Goal: Submit feedback/report problem: Leave review/rating

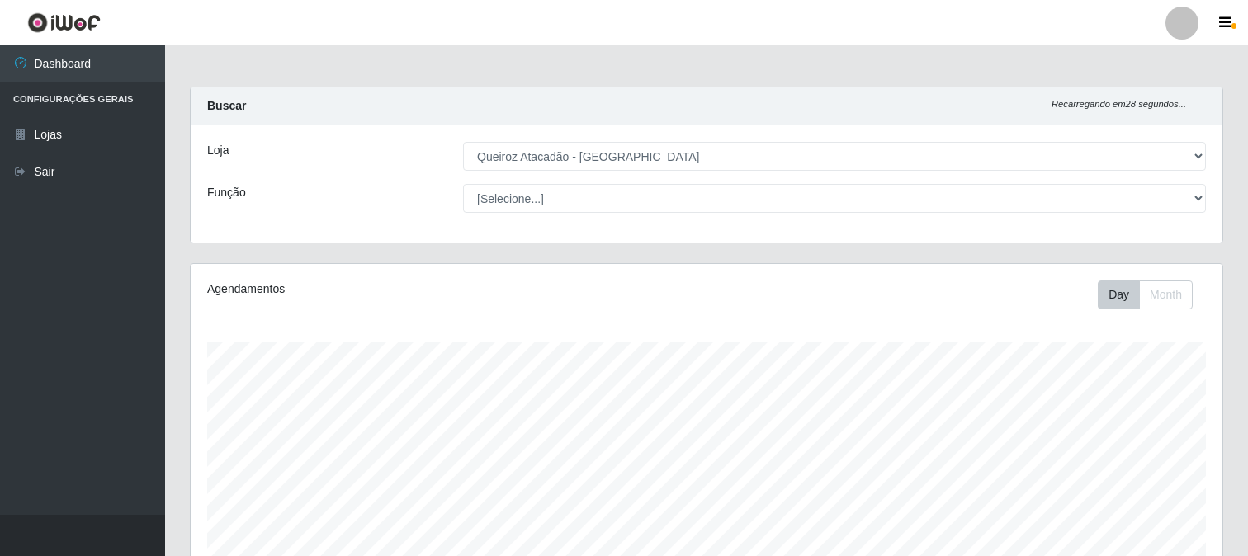
select select "464"
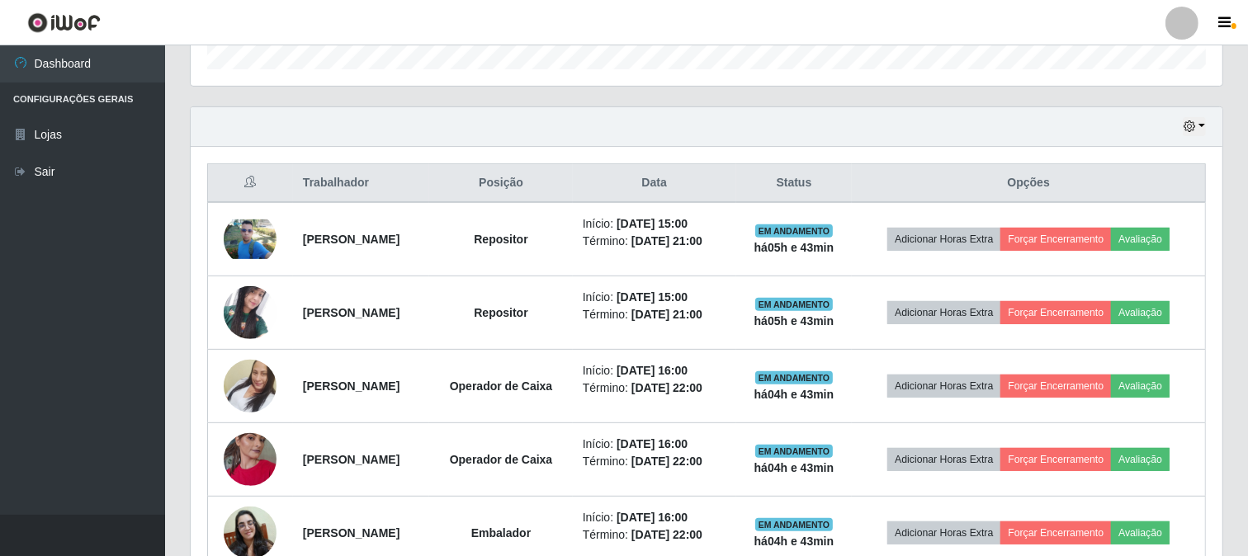
scroll to position [342, 1032]
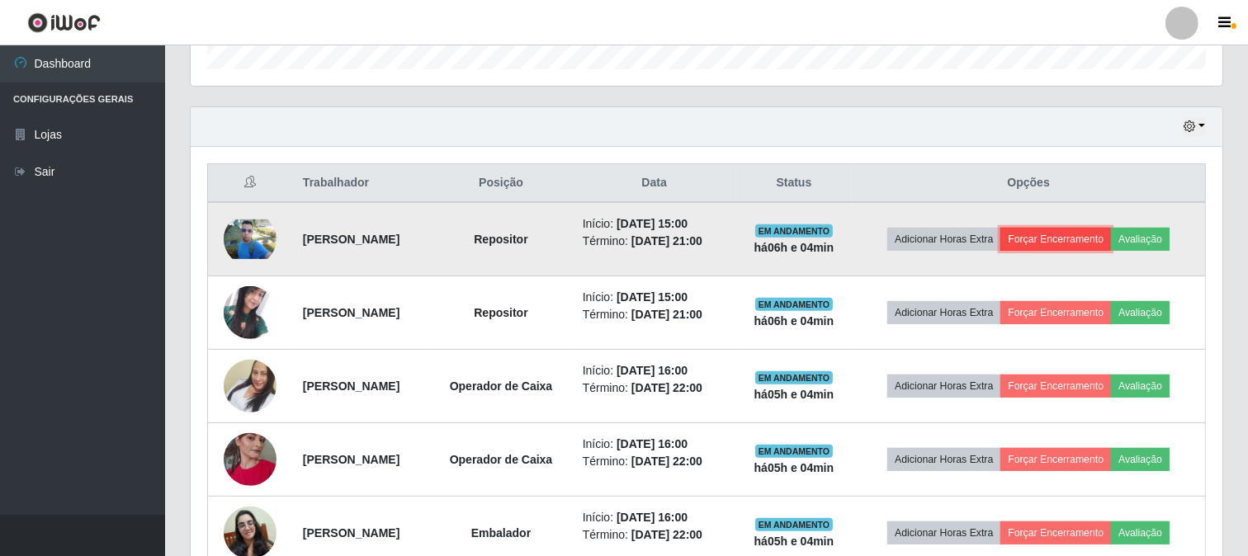
click at [1101, 228] on button "Forçar Encerramento" at bounding box center [1055, 239] width 111 height 23
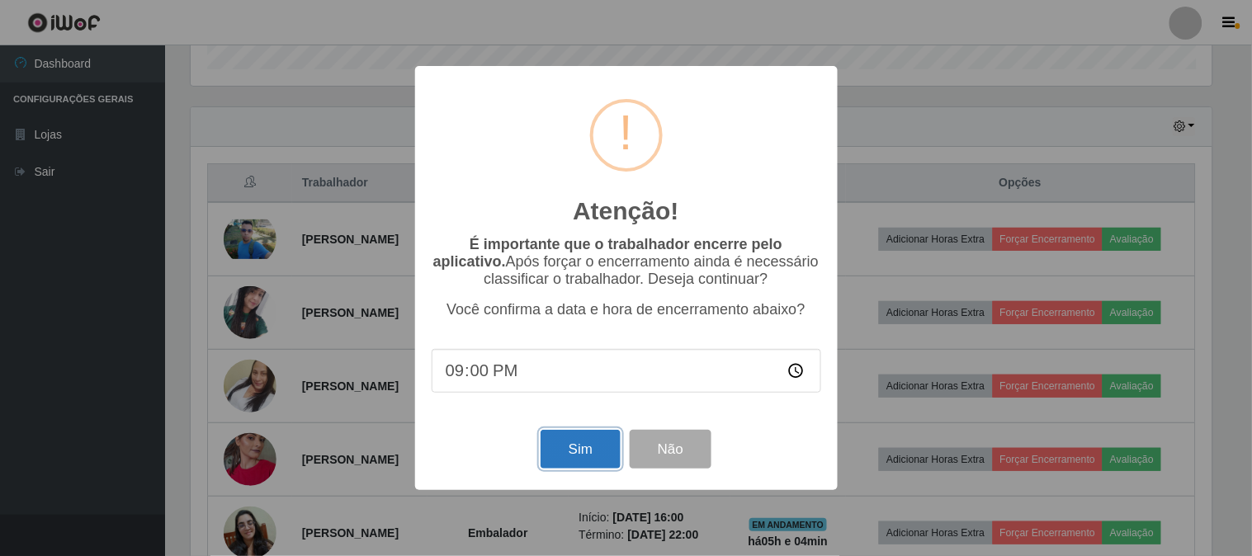
click at [559, 458] on button "Sim" at bounding box center [581, 449] width 80 height 39
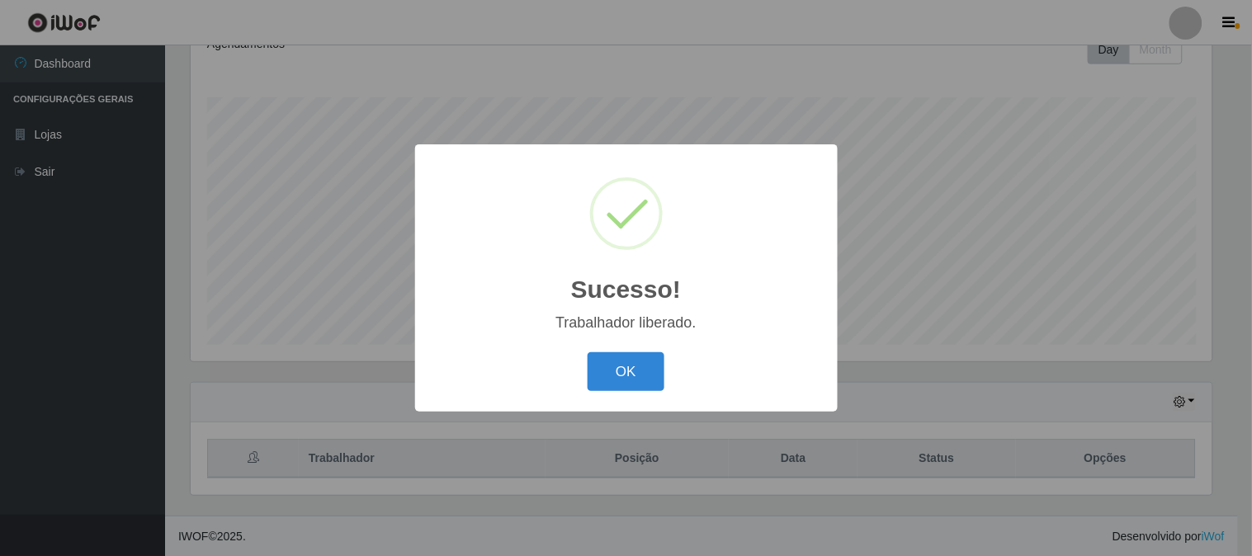
click at [634, 350] on div "OK Cancel" at bounding box center [627, 371] width 390 height 47
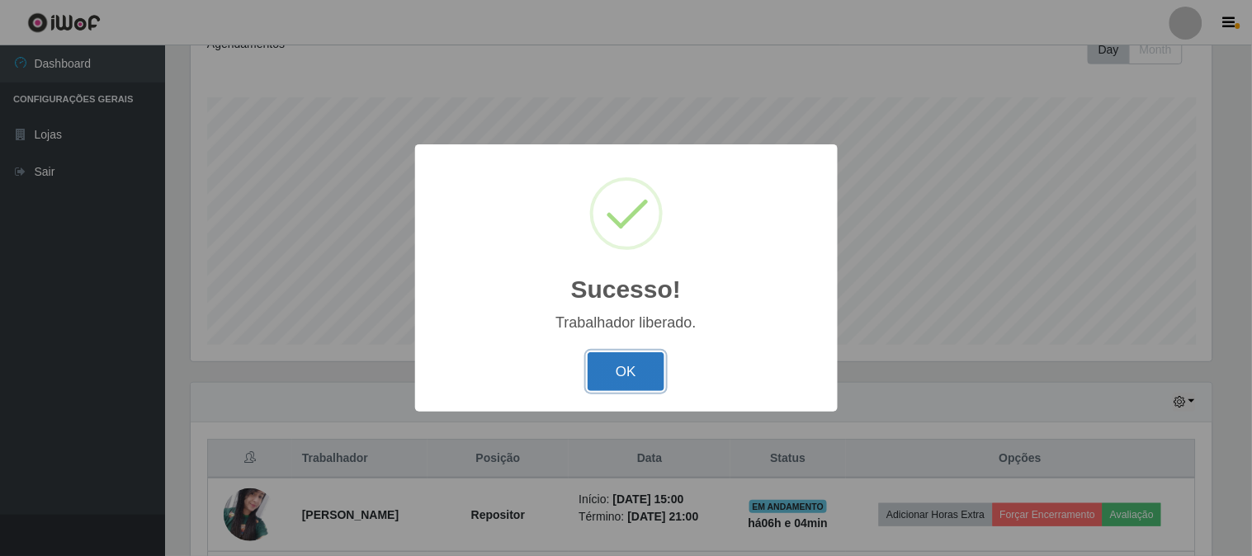
click at [634, 357] on button "OK" at bounding box center [626, 371] width 77 height 39
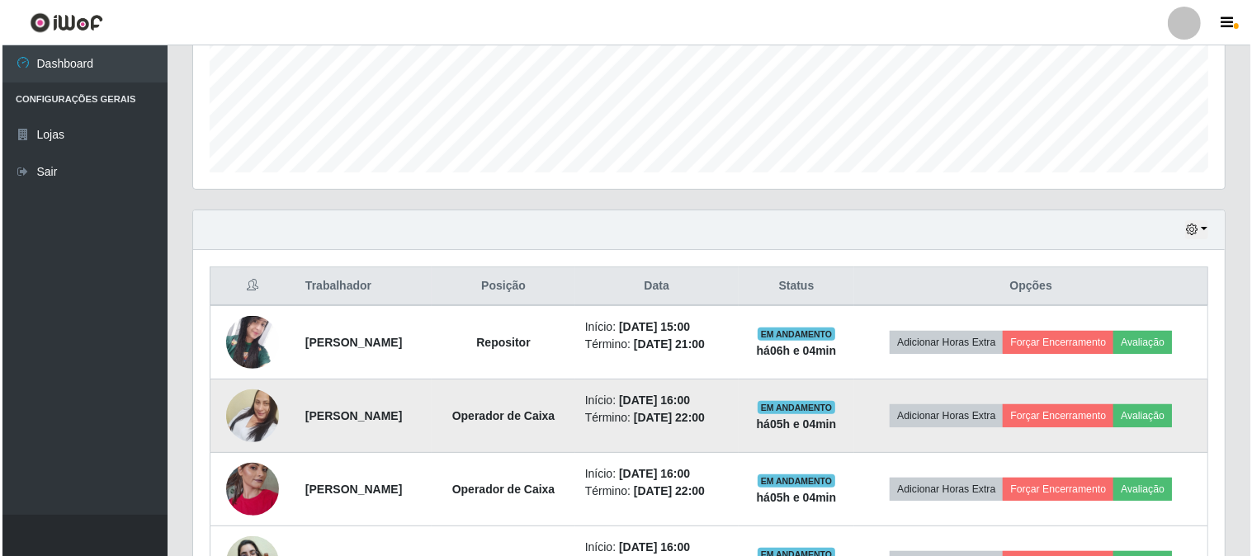
scroll to position [429, 0]
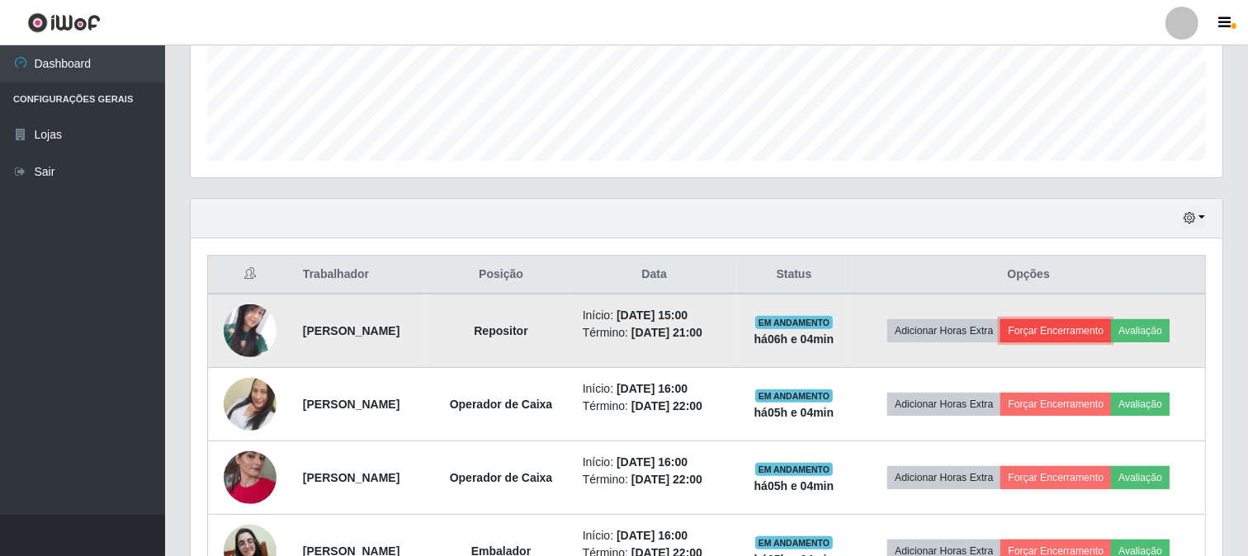
click at [1111, 328] on button "Forçar Encerramento" at bounding box center [1055, 330] width 111 height 23
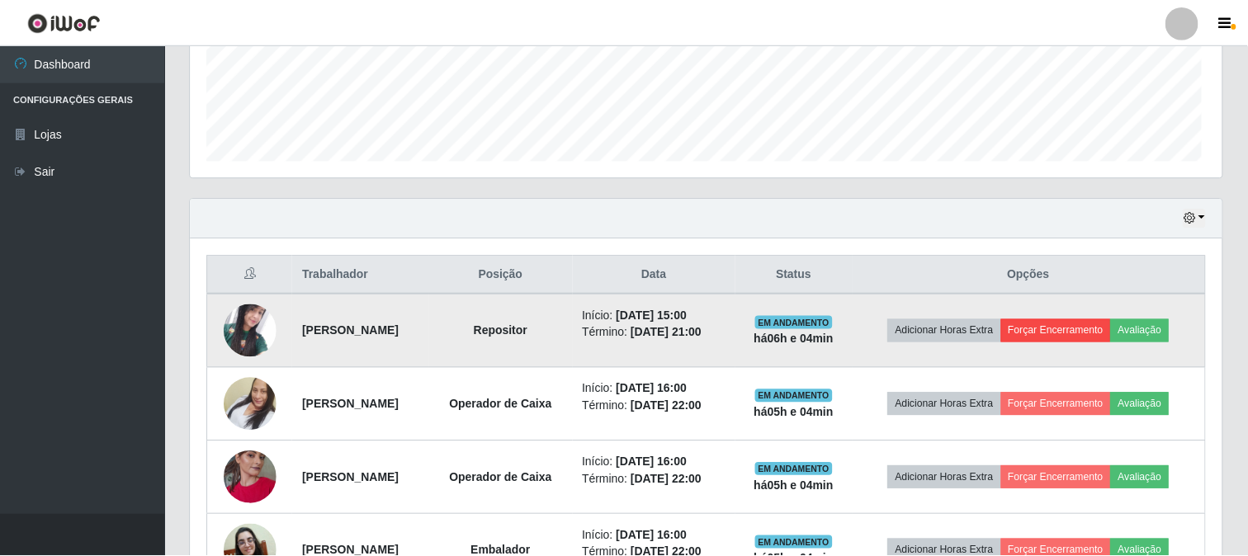
scroll to position [342, 1021]
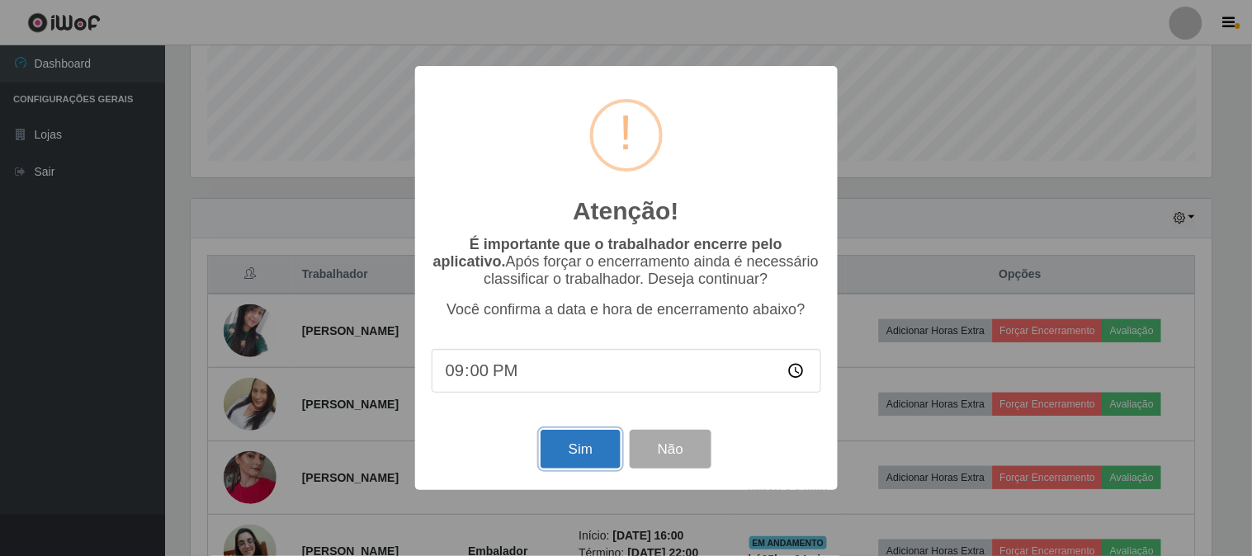
click at [598, 461] on button "Sim" at bounding box center [581, 449] width 80 height 39
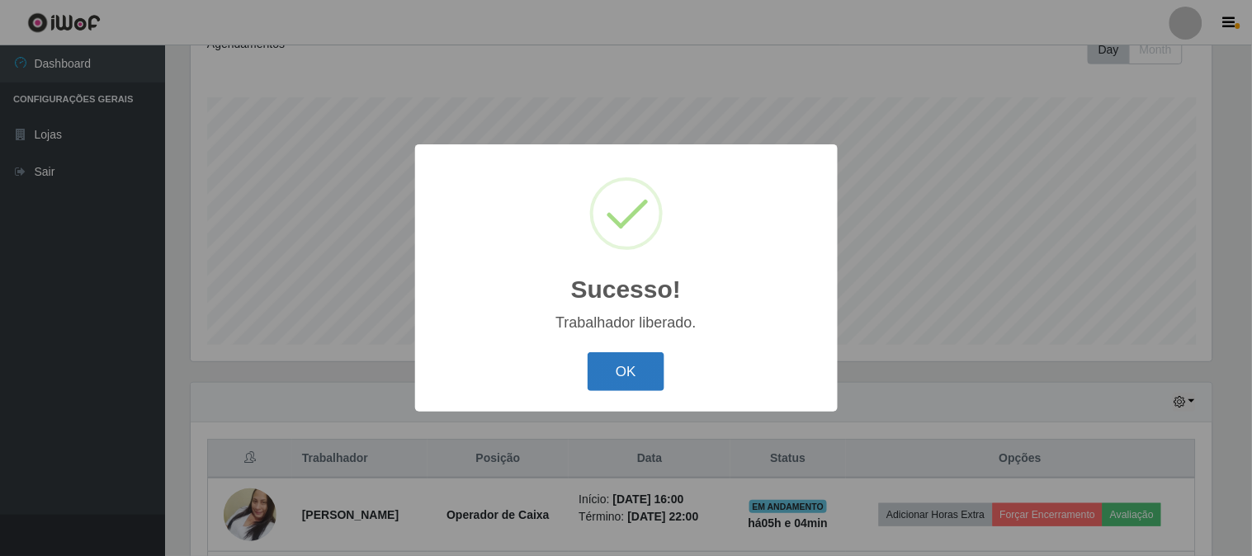
click at [614, 362] on button "OK" at bounding box center [626, 371] width 77 height 39
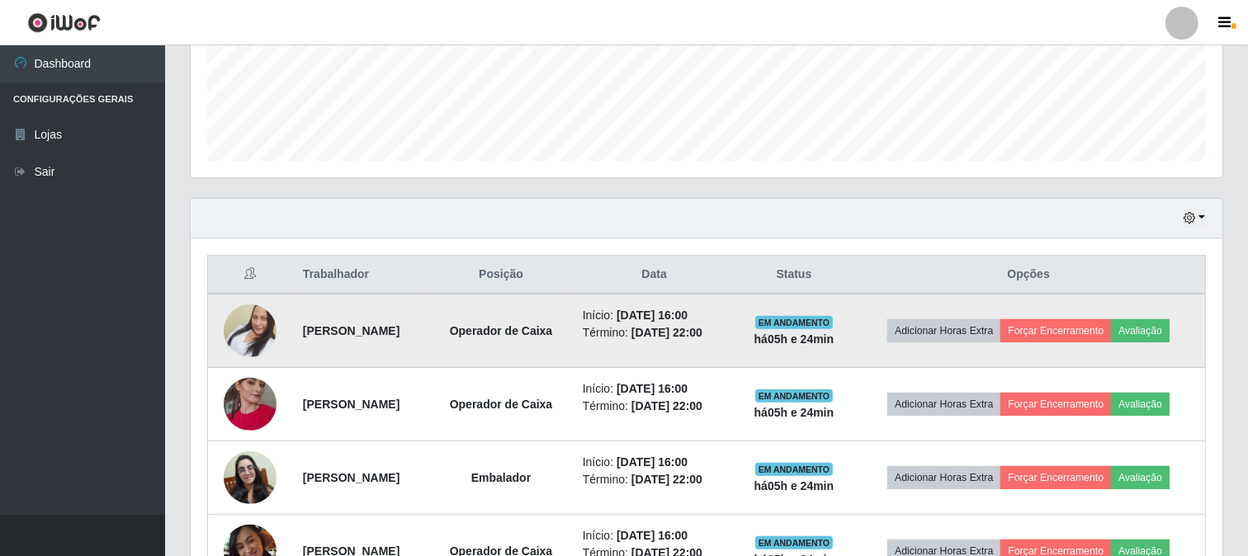
scroll to position [589, 0]
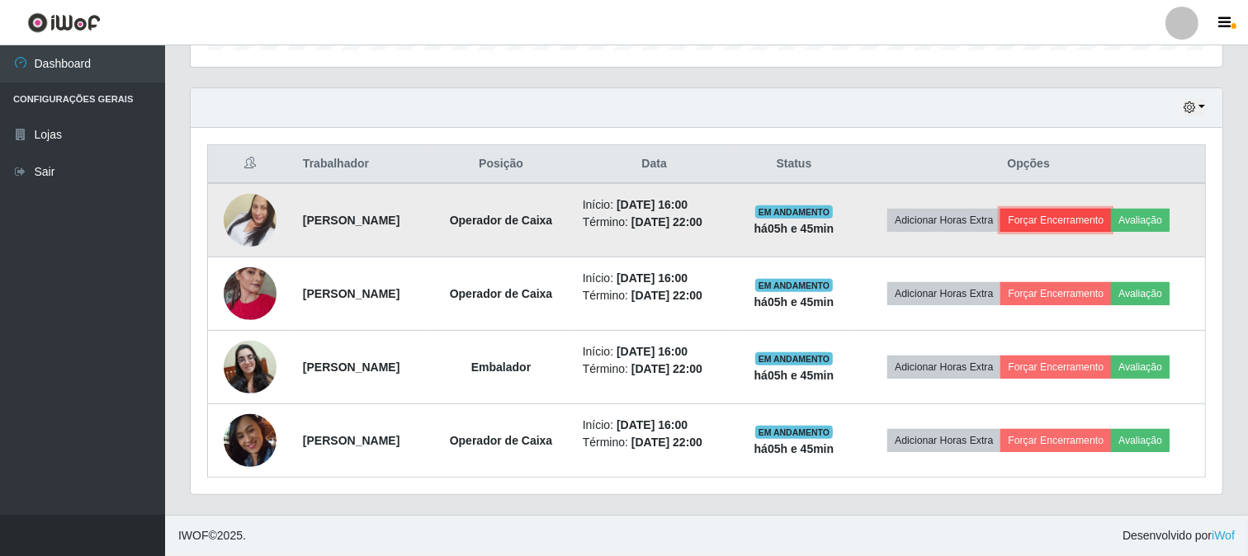
click at [1111, 209] on button "Forçar Encerramento" at bounding box center [1055, 220] width 111 height 23
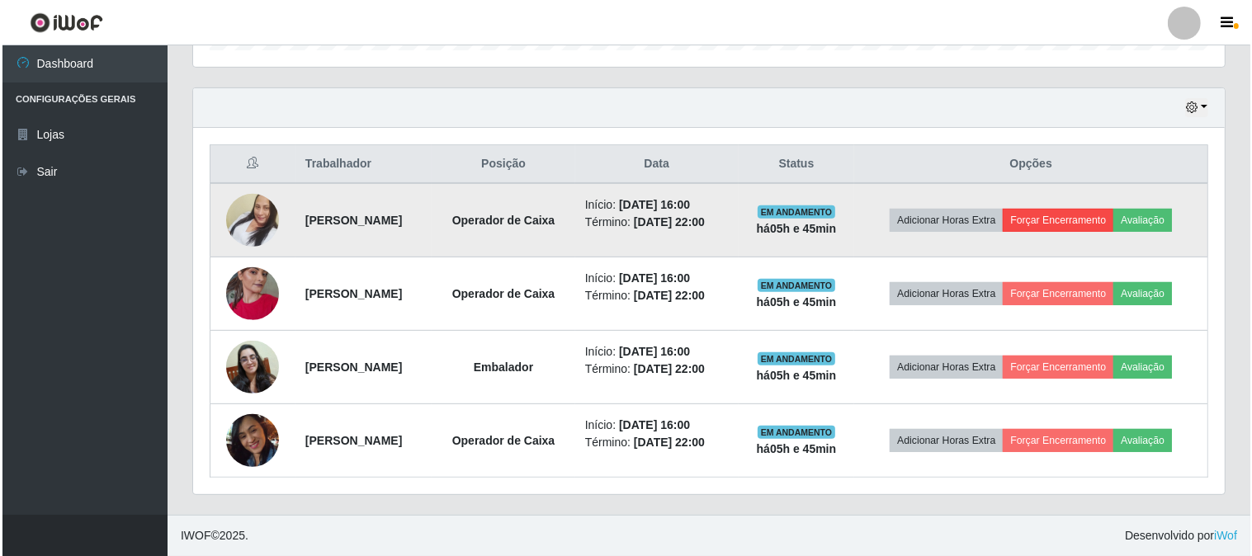
scroll to position [342, 1021]
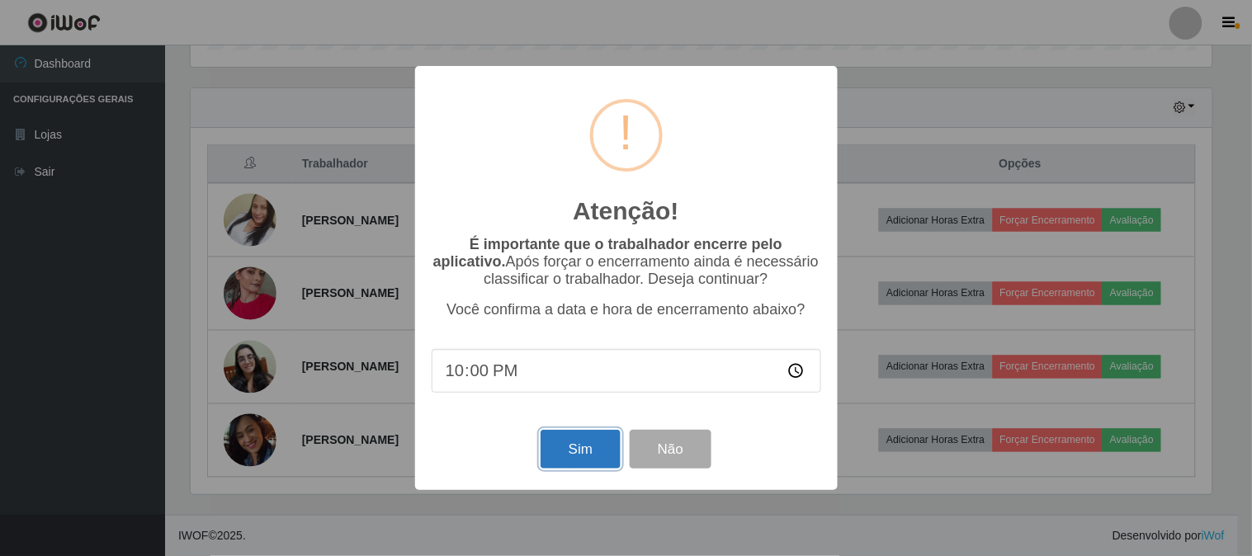
click at [578, 447] on button "Sim" at bounding box center [581, 449] width 80 height 39
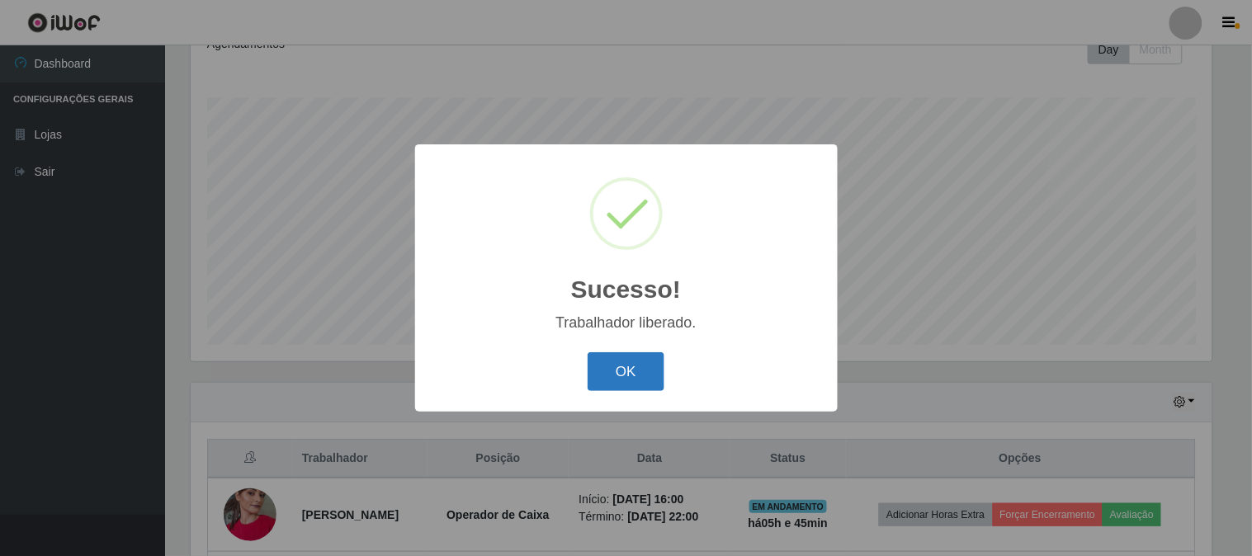
click at [622, 372] on button "OK" at bounding box center [626, 371] width 77 height 39
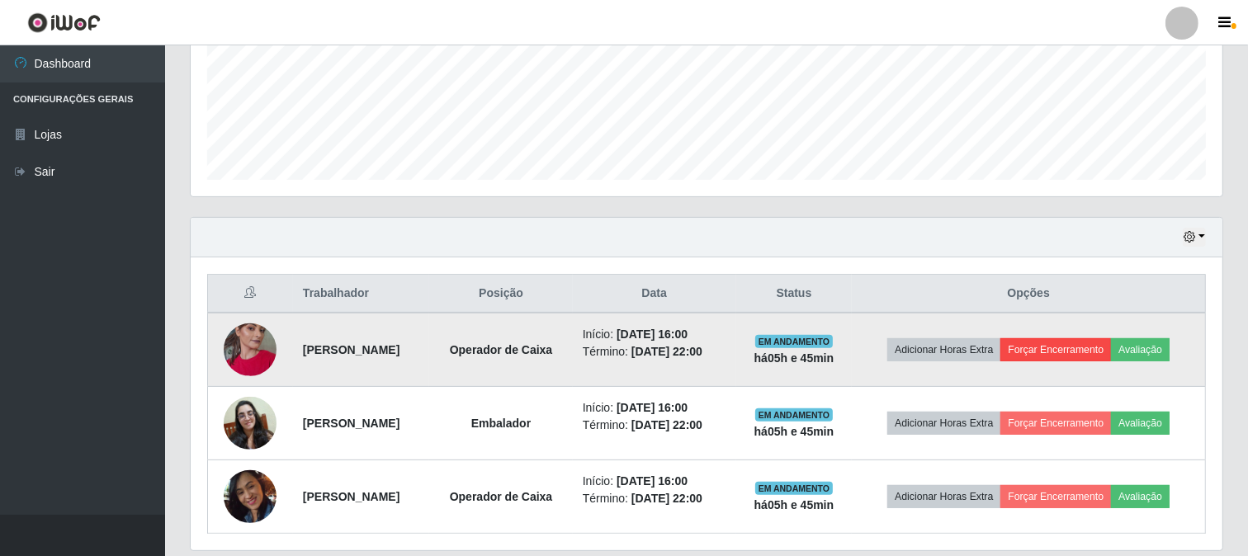
scroll to position [429, 0]
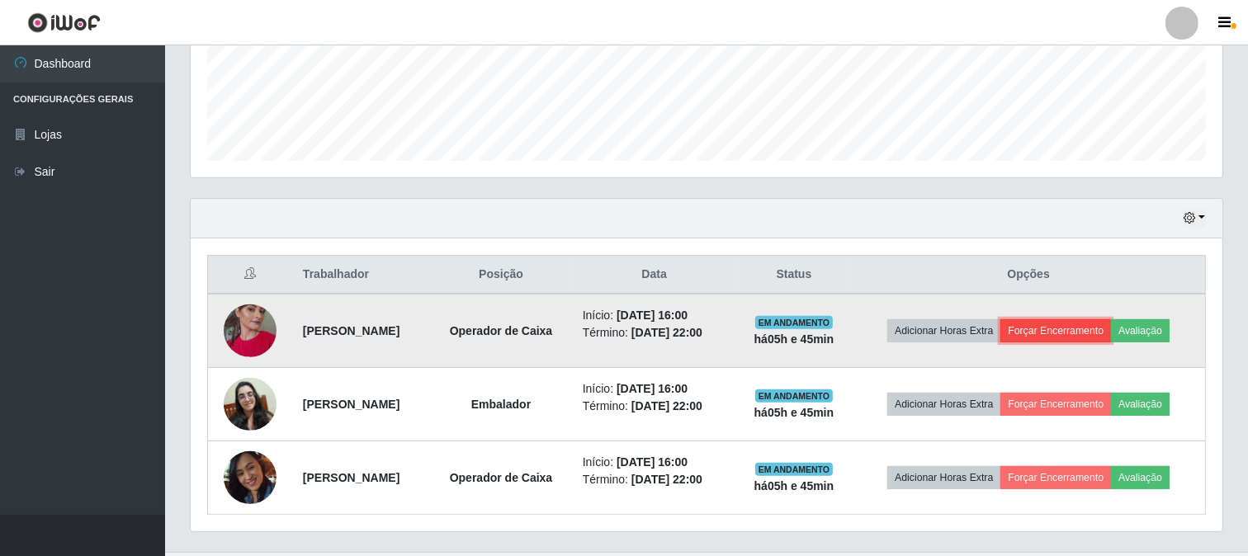
click at [1111, 319] on button "Forçar Encerramento" at bounding box center [1055, 330] width 111 height 23
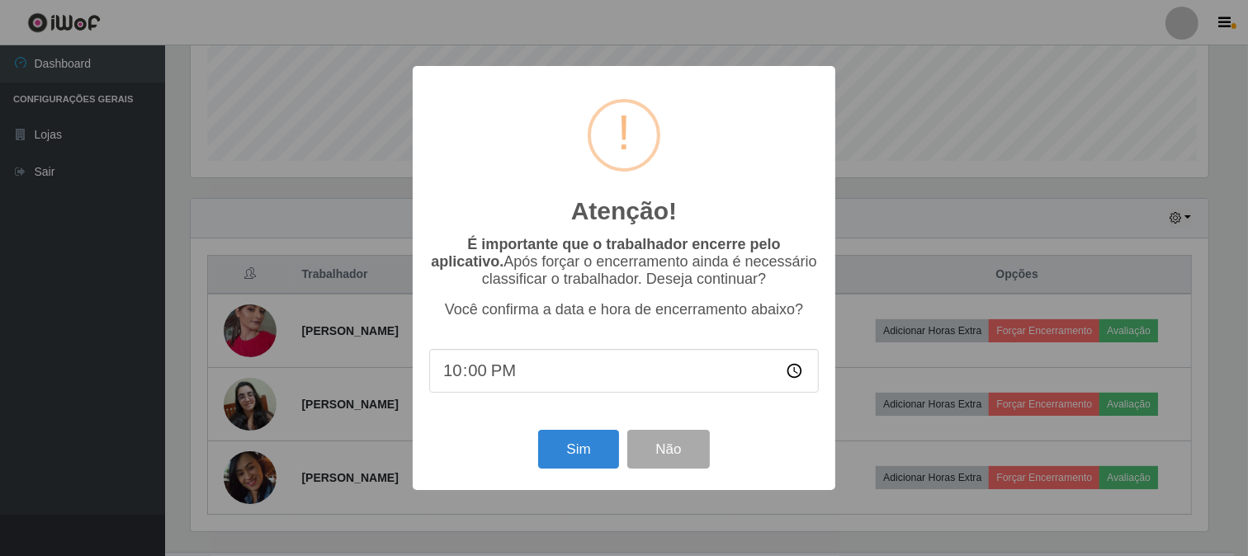
scroll to position [342, 1021]
click at [561, 463] on button "Sim" at bounding box center [581, 449] width 80 height 39
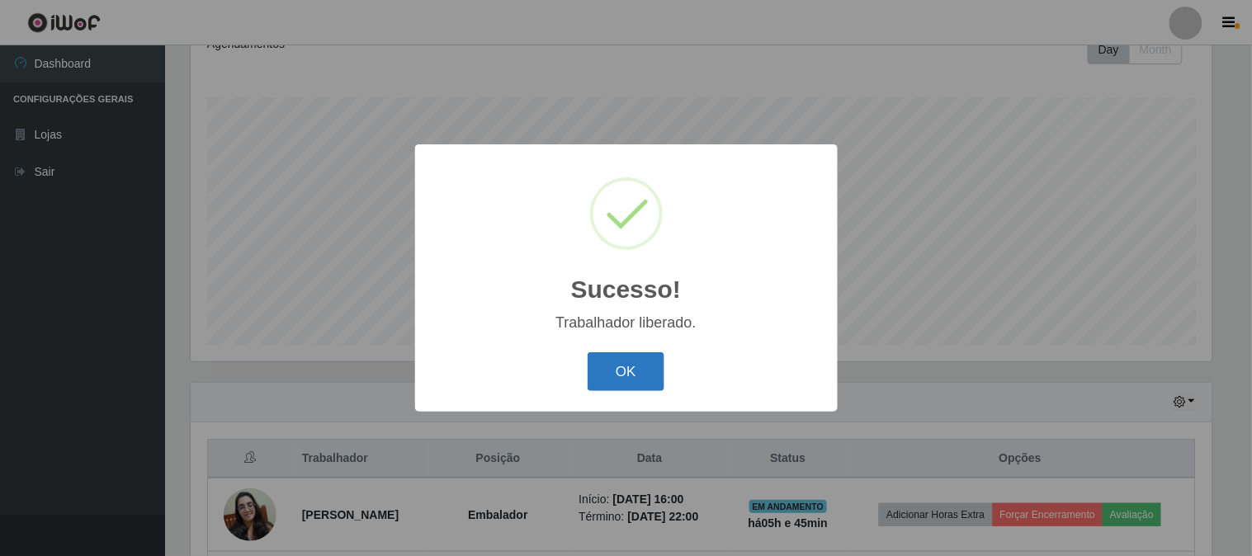
click at [629, 368] on button "OK" at bounding box center [626, 371] width 77 height 39
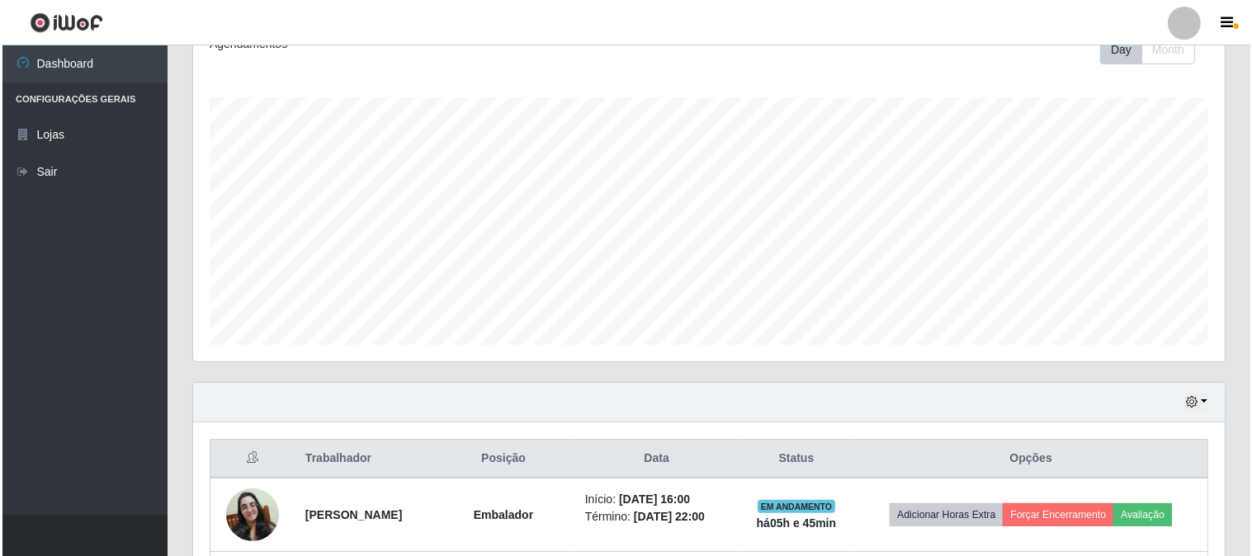
scroll to position [418, 0]
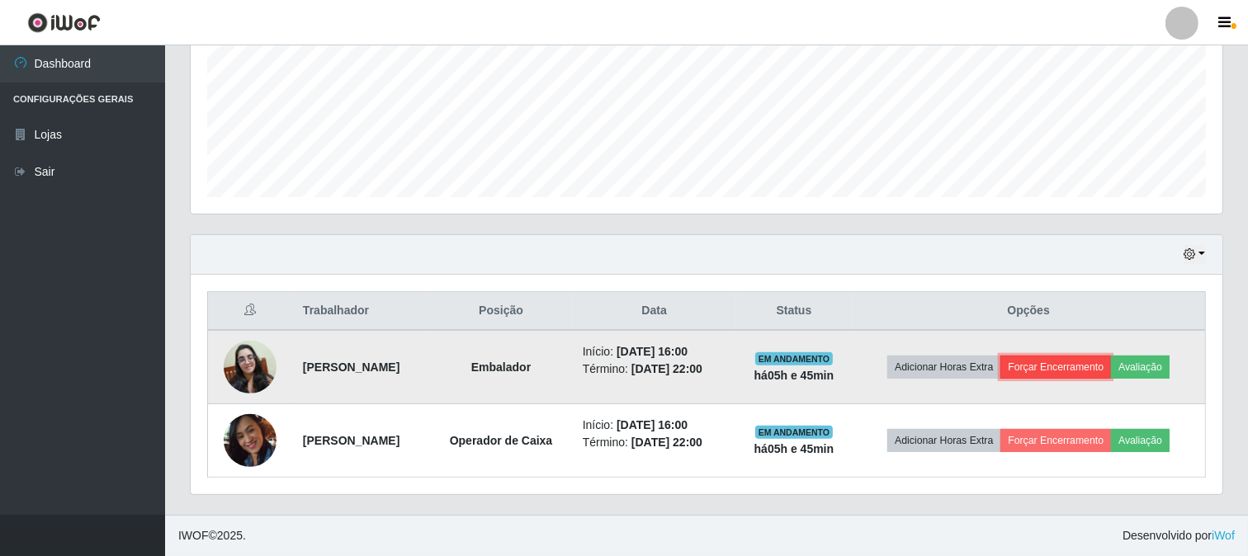
click at [1111, 356] on button "Forçar Encerramento" at bounding box center [1055, 367] width 111 height 23
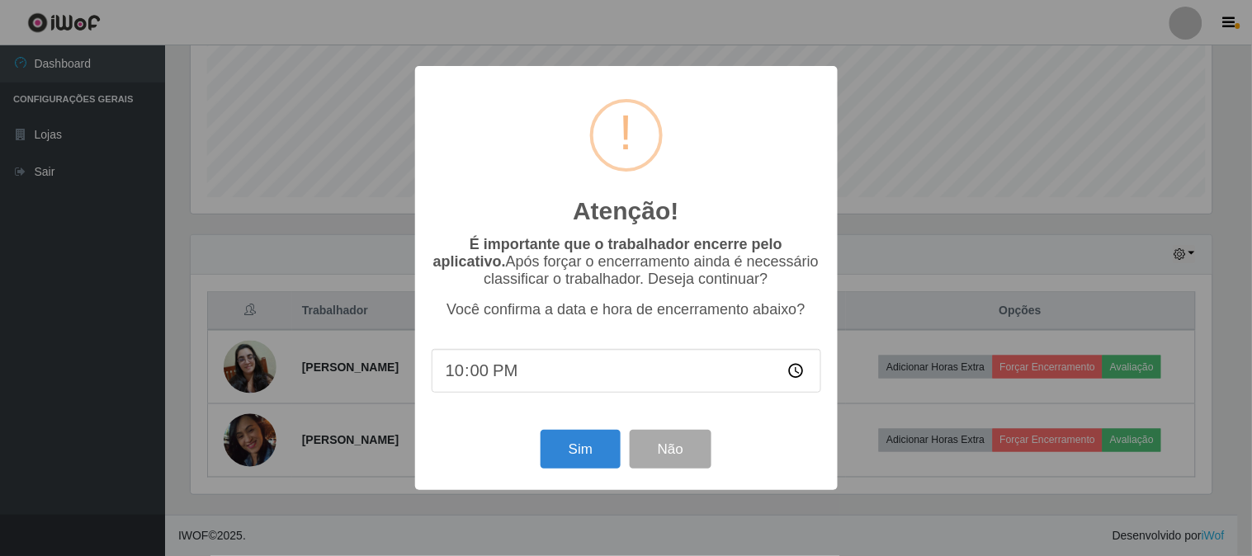
scroll to position [342, 1021]
click at [565, 462] on button "Sim" at bounding box center [581, 449] width 80 height 39
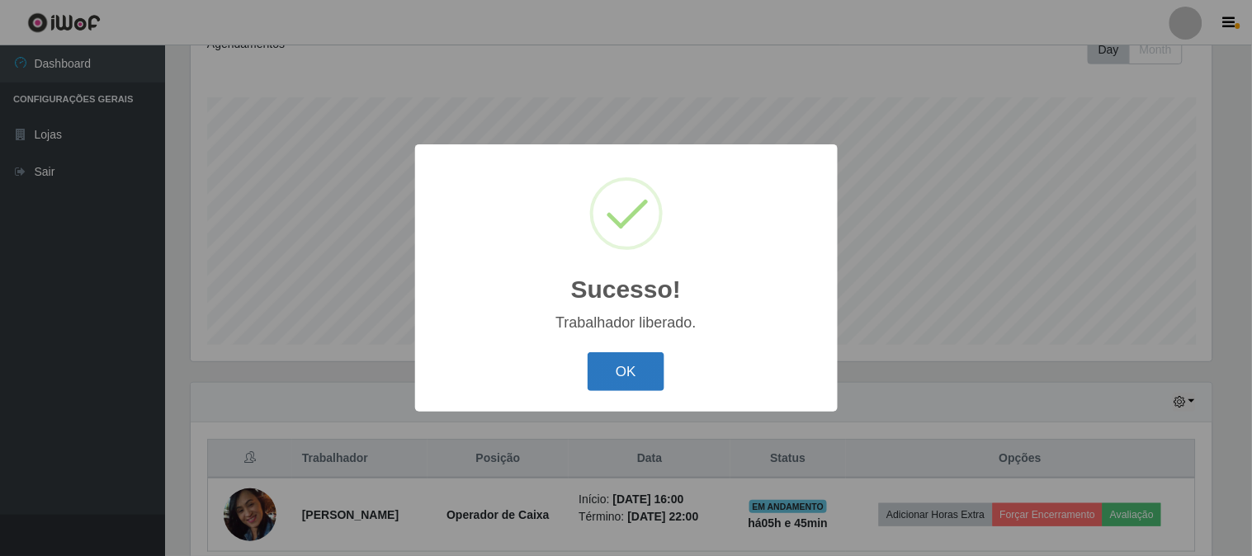
click at [622, 368] on button "OK" at bounding box center [626, 371] width 77 height 39
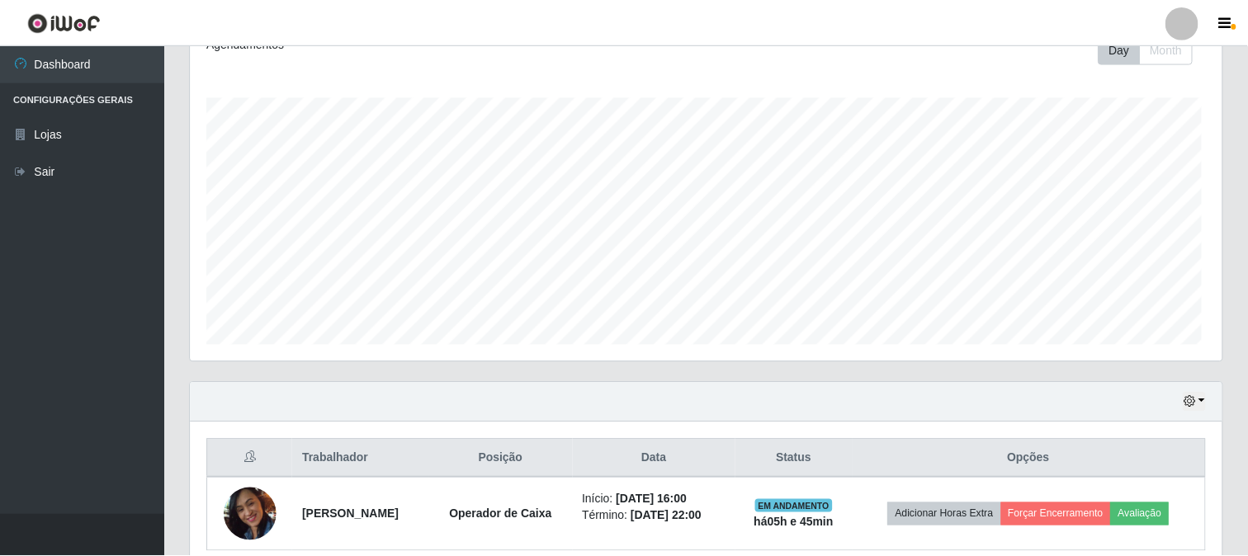
scroll to position [0, 0]
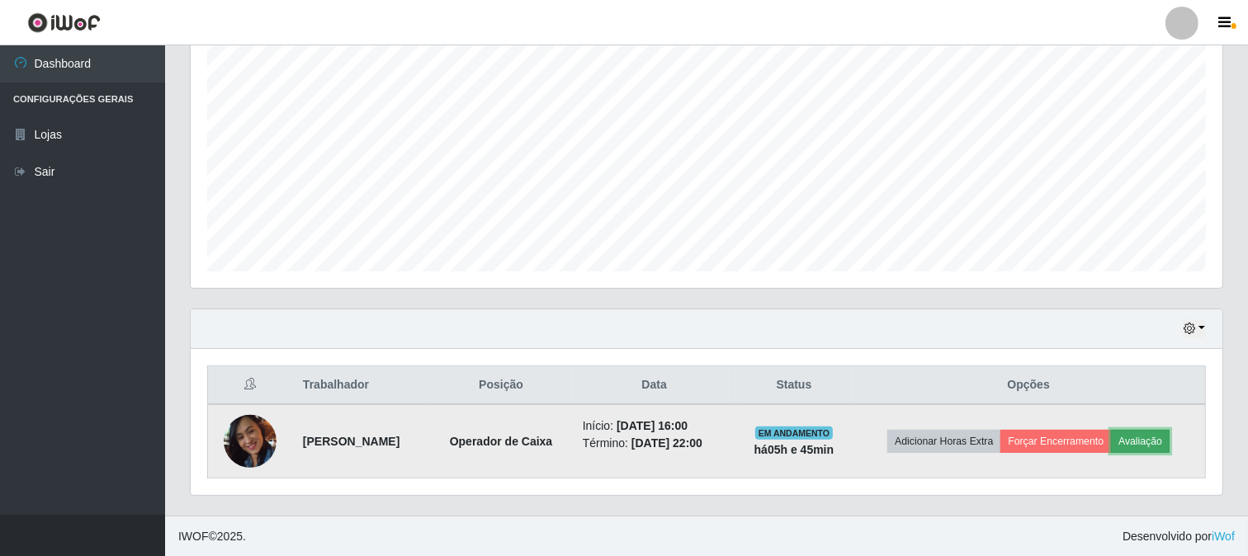
click at [1170, 443] on button "Avaliação" at bounding box center [1140, 441] width 59 height 23
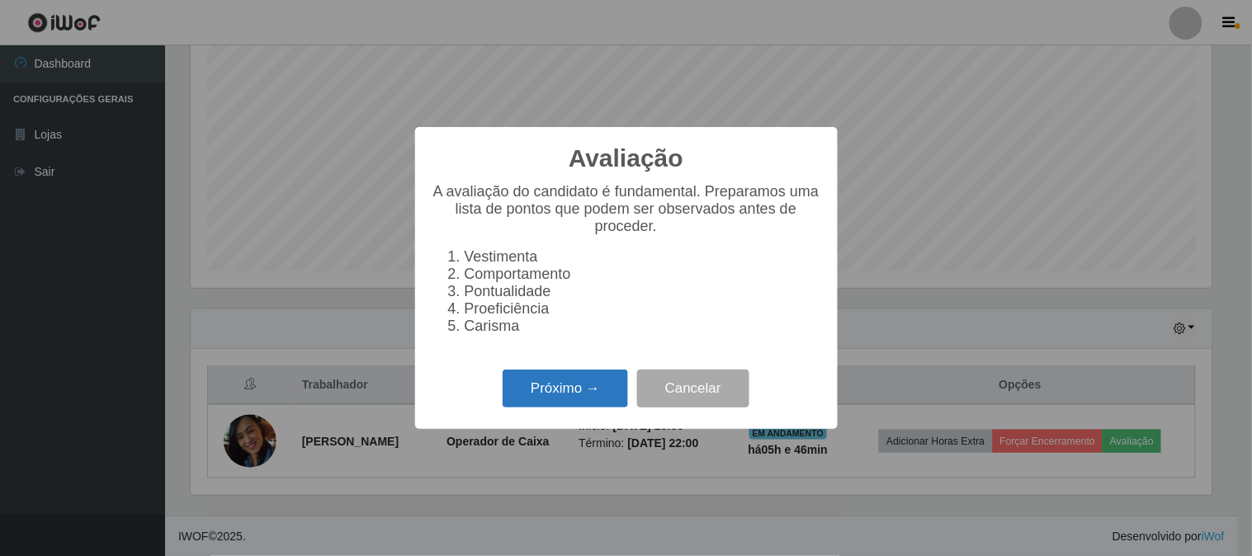
click at [590, 394] on button "Próximo →" at bounding box center [565, 389] width 125 height 39
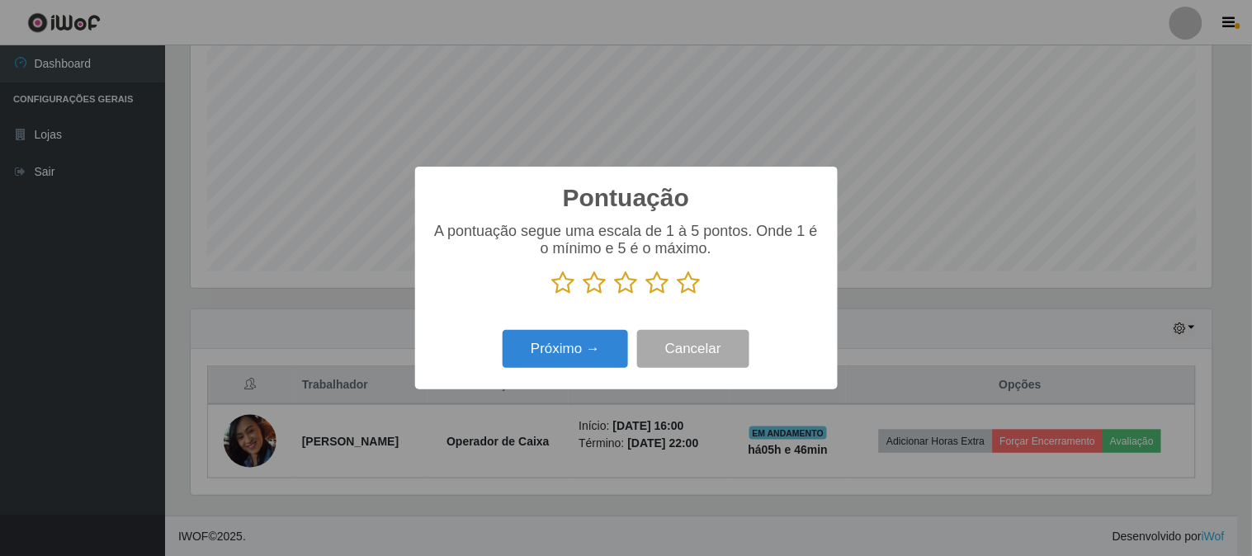
click at [693, 283] on icon at bounding box center [689, 283] width 23 height 25
click at [678, 295] on input "radio" at bounding box center [678, 295] width 0 height 0
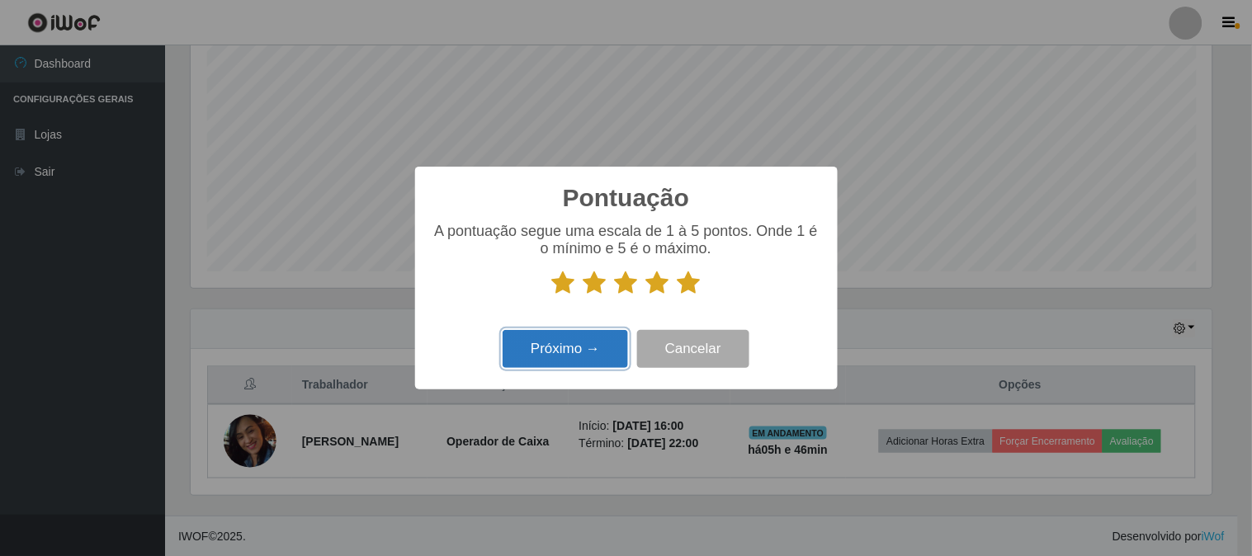
click at [554, 357] on button "Próximo →" at bounding box center [565, 349] width 125 height 39
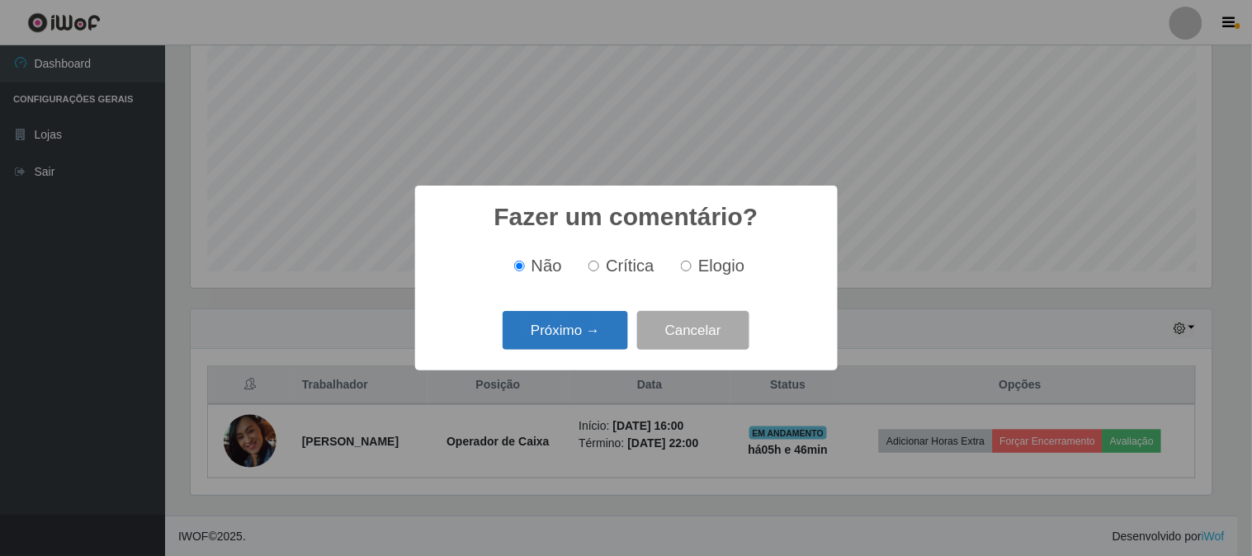
click at [572, 335] on button "Próximo →" at bounding box center [565, 330] width 125 height 39
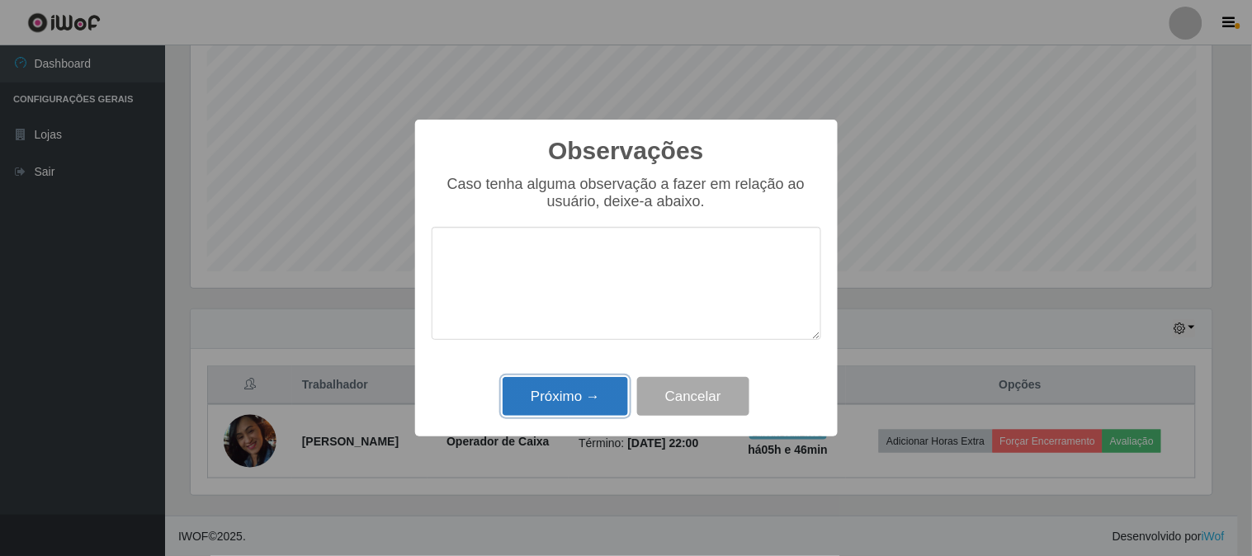
click at [589, 390] on button "Próximo →" at bounding box center [565, 396] width 125 height 39
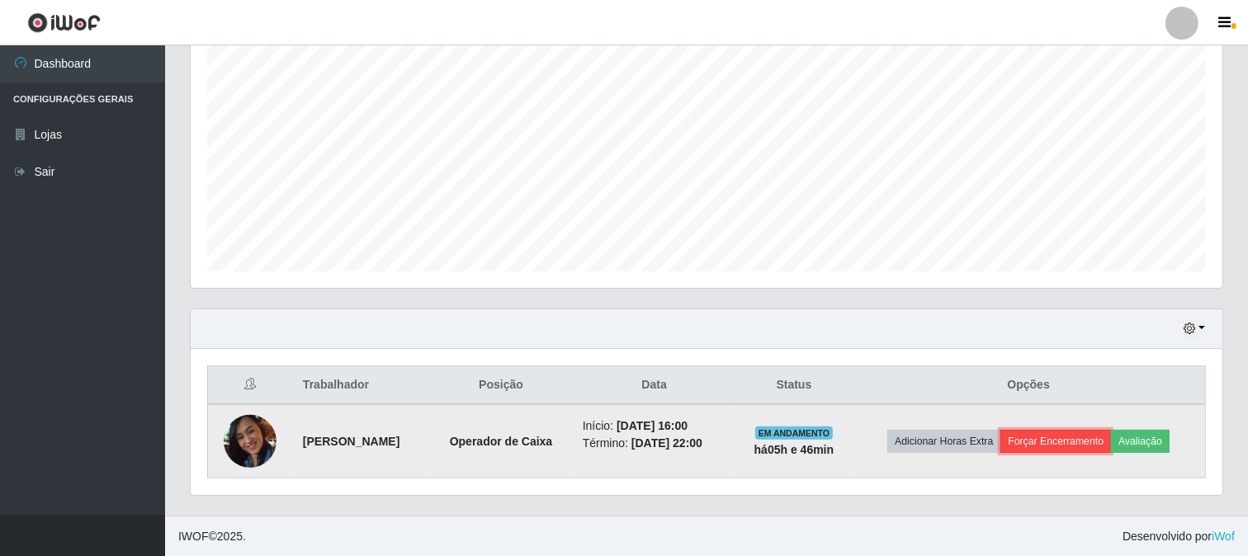
click at [1051, 447] on button "Forçar Encerramento" at bounding box center [1055, 441] width 111 height 23
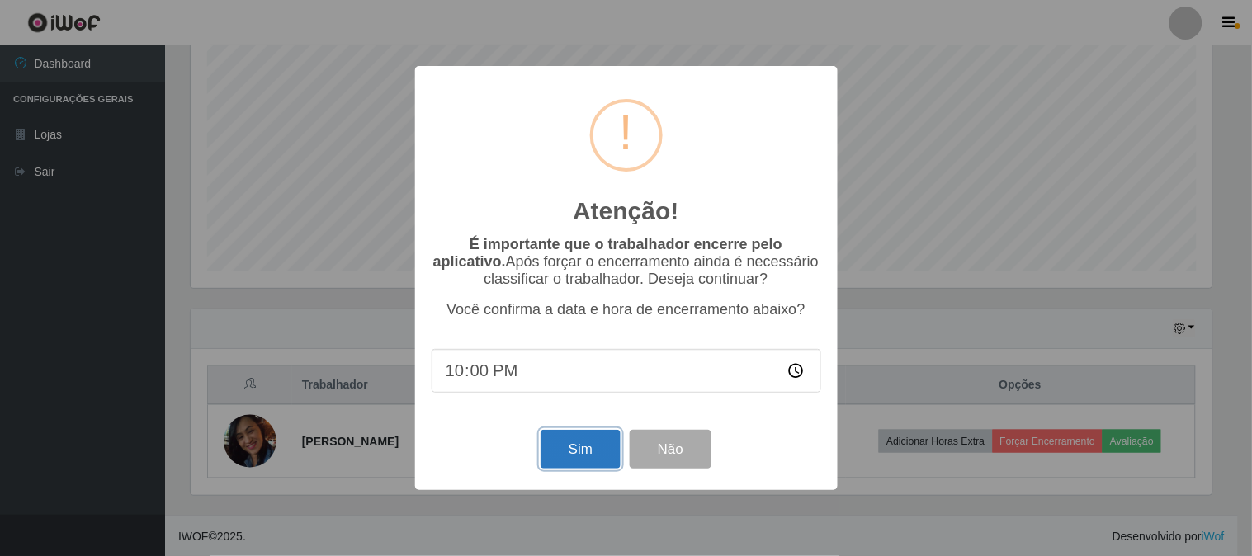
click at [573, 457] on button "Sim" at bounding box center [581, 449] width 80 height 39
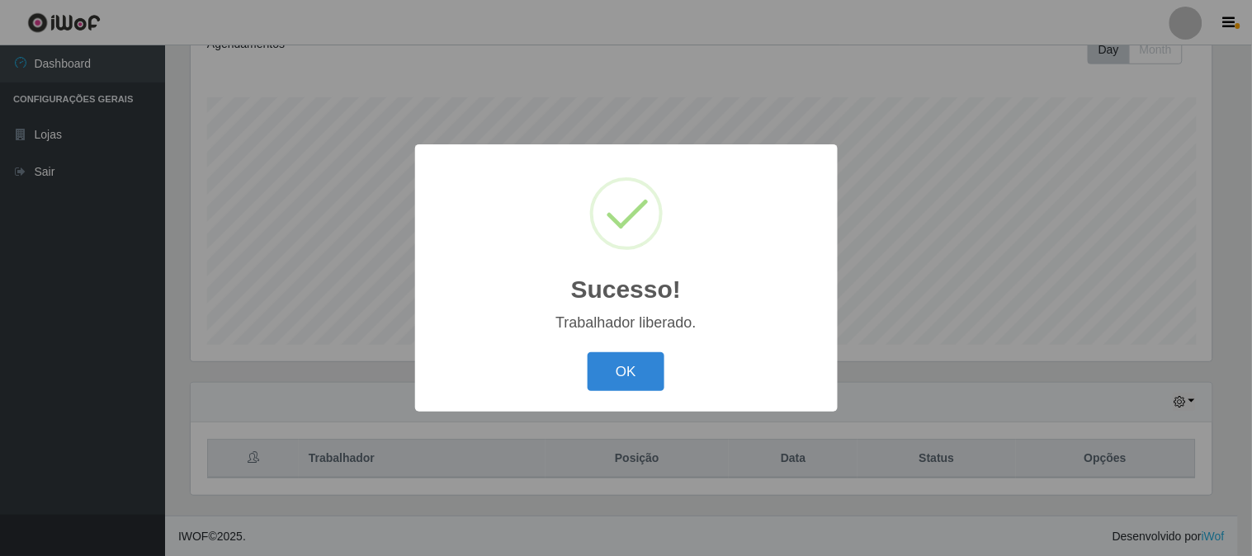
click at [588, 352] on button "OK" at bounding box center [626, 371] width 77 height 39
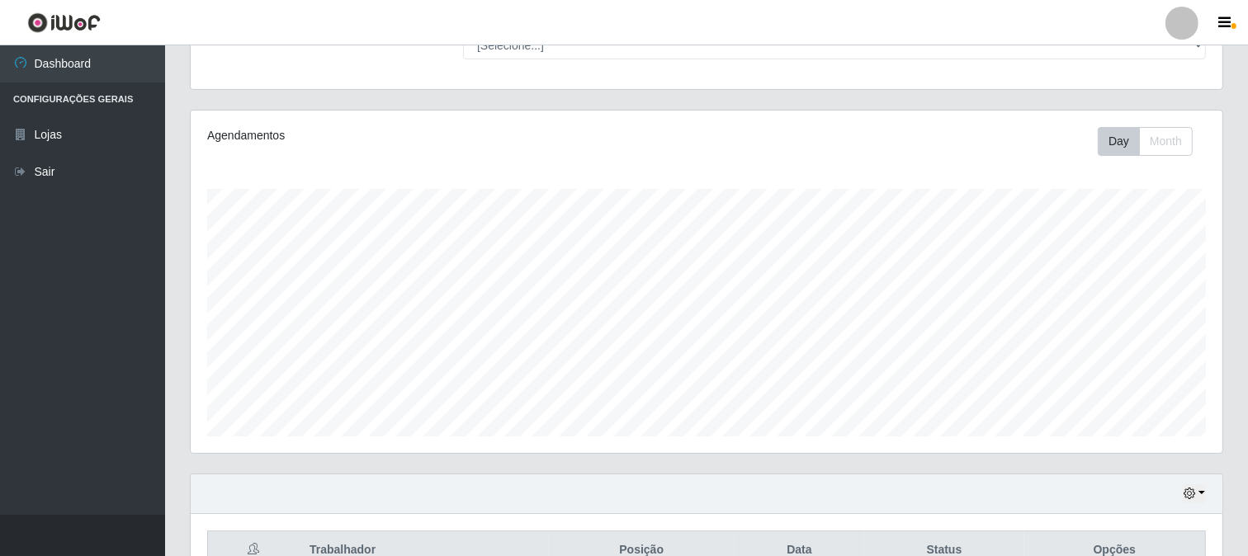
scroll to position [245, 0]
